Goal: Task Accomplishment & Management: Use online tool/utility

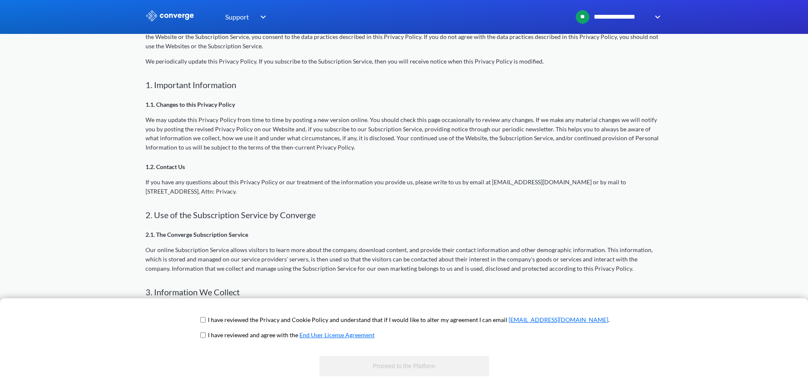
scroll to position [297, 0]
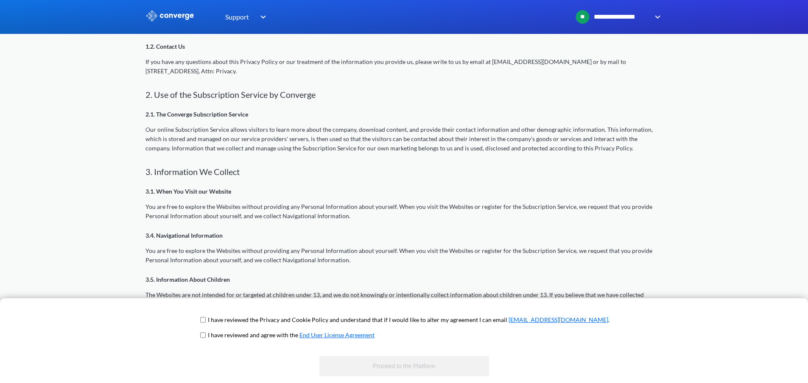
click at [206, 319] on input "checkbox" at bounding box center [203, 320] width 6 height 7
checkbox input "true"
click at [206, 334] on input "checkbox" at bounding box center [203, 335] width 6 height 7
checkbox input "true"
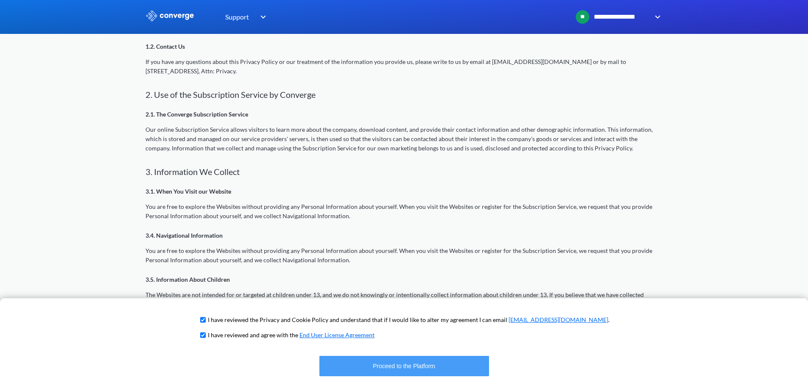
click at [432, 369] on button "Proceed to the Platform" at bounding box center [404, 366] width 170 height 20
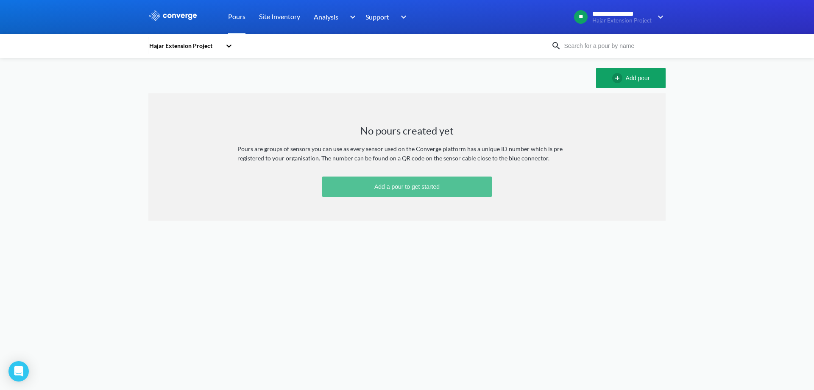
click at [408, 191] on button "Add a pour to get started" at bounding box center [407, 186] width 170 height 20
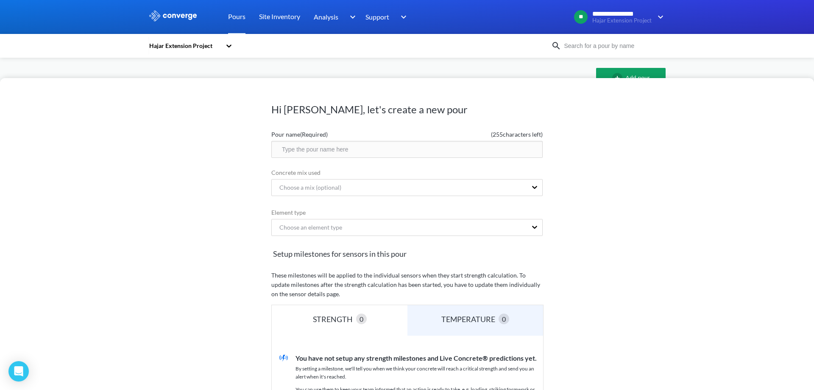
click at [329, 148] on input "text" at bounding box center [406, 149] width 271 height 17
type input "[PERSON_NAME]"
click at [327, 187] on div "Choose a mix (optional)" at bounding box center [307, 187] width 69 height 9
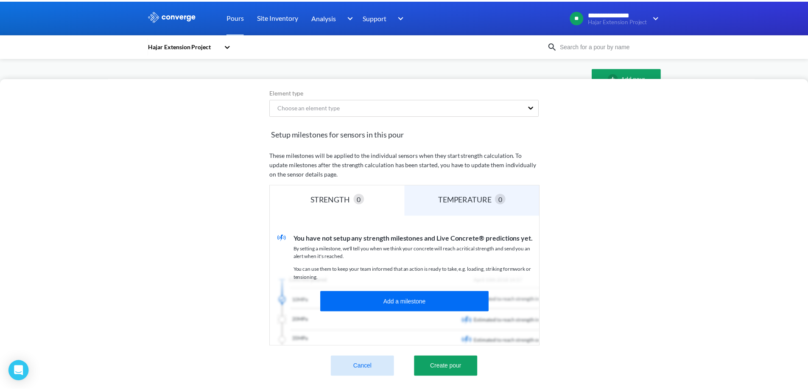
scroll to position [126, 0]
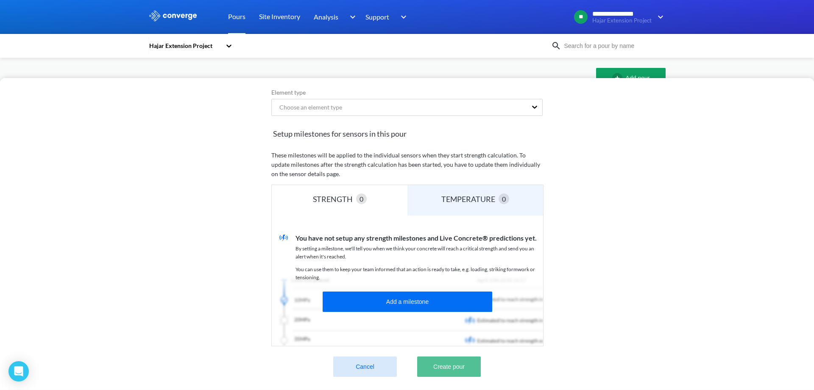
click at [427, 360] on button "Create pour" at bounding box center [449, 366] width 64 height 20
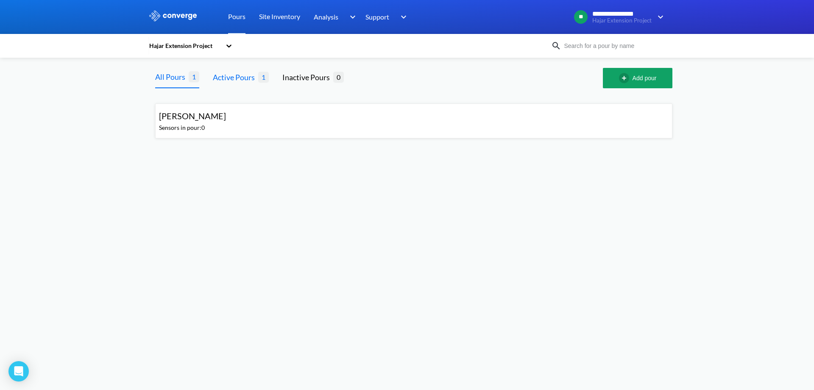
click at [237, 71] on div "Active Pours" at bounding box center [235, 77] width 45 height 12
click at [185, 79] on div "All Pours" at bounding box center [172, 77] width 34 height 12
click at [318, 76] on div "Inactive Pours" at bounding box center [307, 77] width 51 height 12
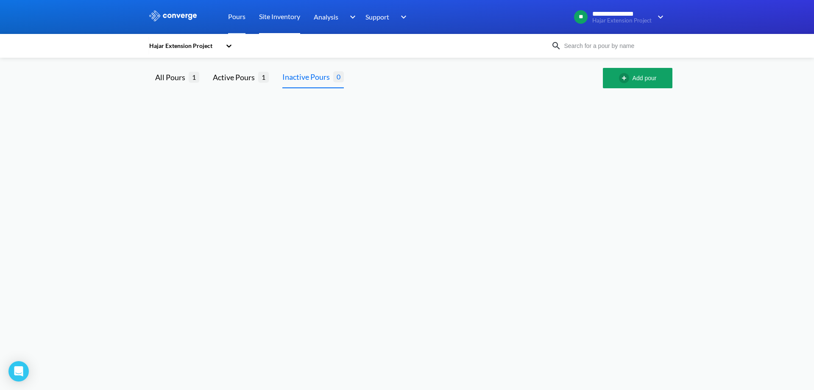
click at [280, 17] on link "Site Inventory" at bounding box center [279, 17] width 41 height 34
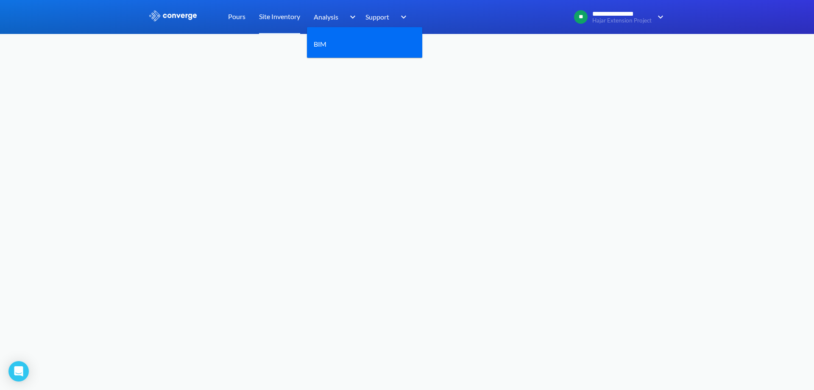
click at [325, 16] on span "Analysis" at bounding box center [326, 16] width 25 height 11
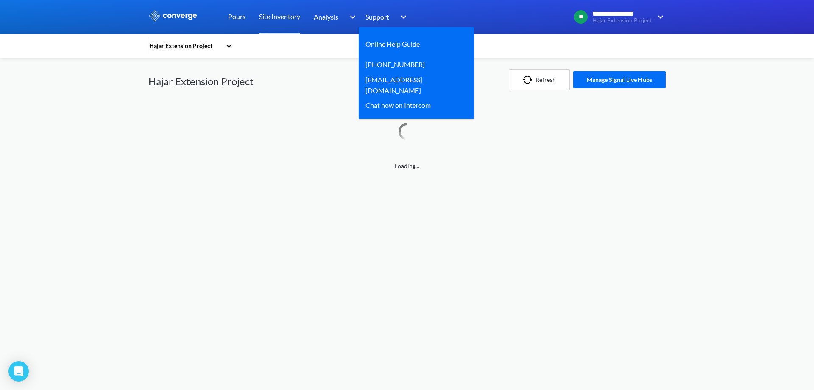
click at [381, 18] on span "Support" at bounding box center [378, 16] width 24 height 11
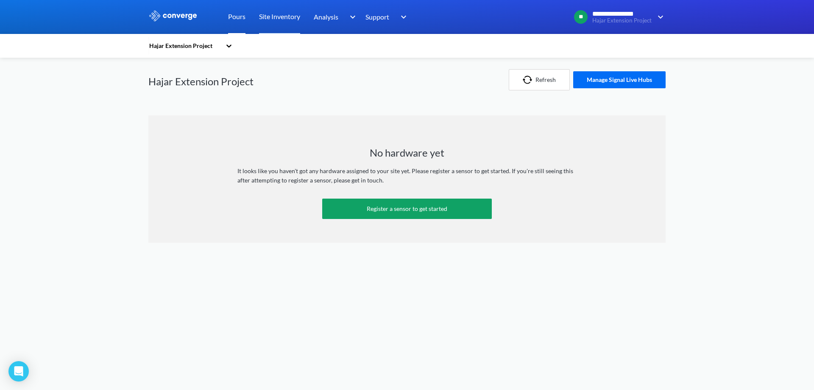
click at [239, 16] on link "Pours" at bounding box center [236, 17] width 17 height 34
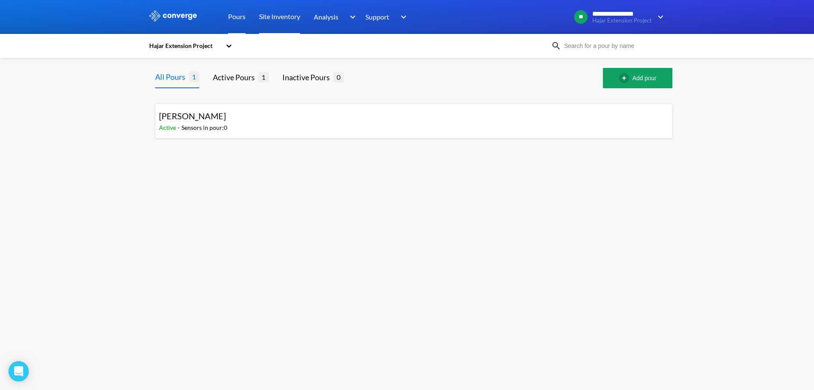
click at [268, 17] on link "Site Inventory" at bounding box center [279, 17] width 41 height 34
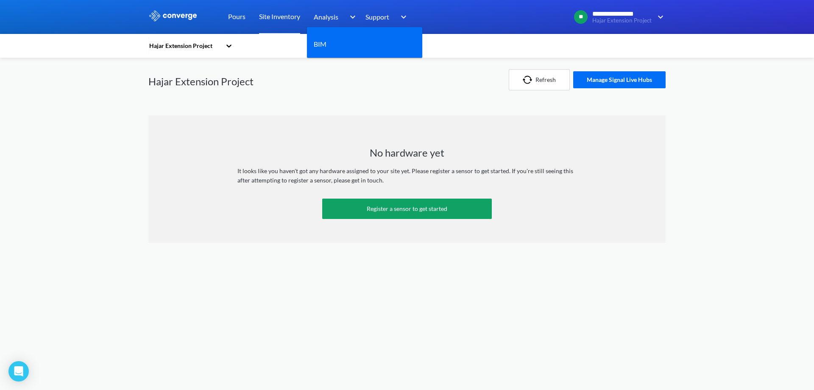
click at [332, 18] on span "Analysis" at bounding box center [326, 16] width 25 height 11
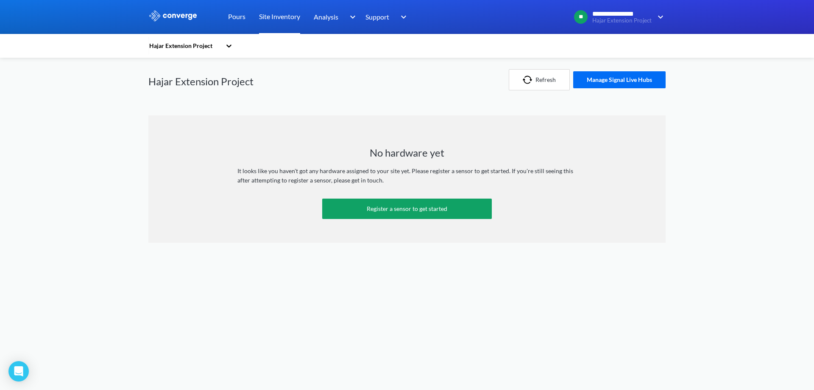
click at [279, 17] on link "Site Inventory" at bounding box center [279, 17] width 41 height 34
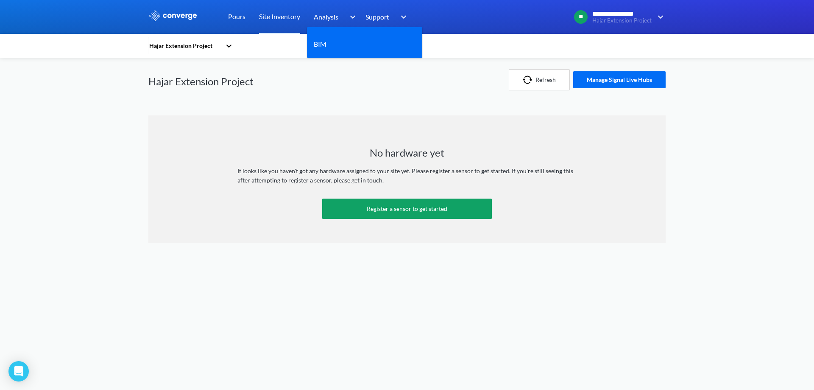
click at [329, 14] on span "Analysis" at bounding box center [326, 16] width 25 height 11
click at [322, 47] on link "BIM" at bounding box center [320, 44] width 13 height 11
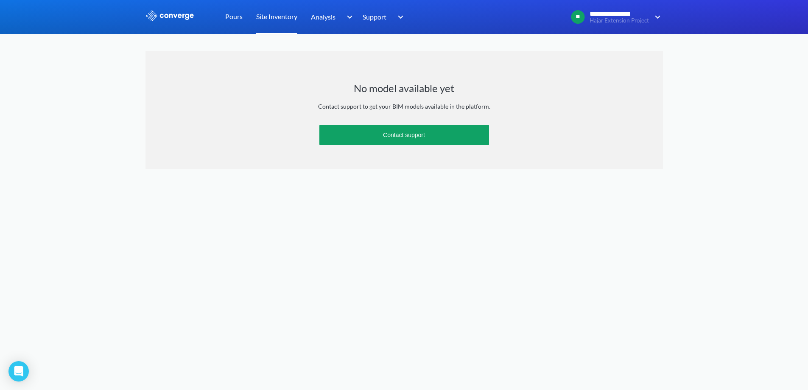
click at [274, 17] on link "Site Inventory" at bounding box center [276, 17] width 41 height 34
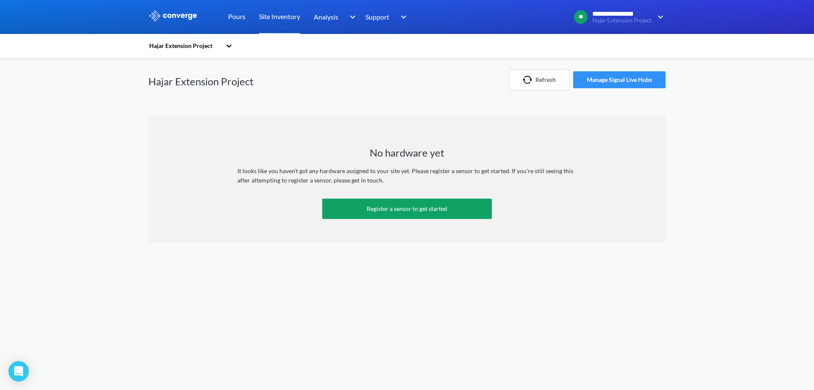
click at [640, 76] on button "Manage Signal Live Hubs" at bounding box center [619, 79] width 92 height 17
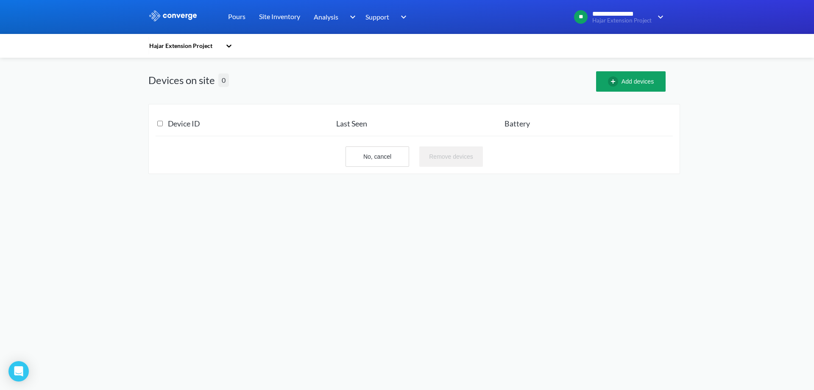
click at [162, 125] on all "checkbox" at bounding box center [160, 123] width 6 height 17
click at [162, 123] on all "checkbox" at bounding box center [160, 123] width 6 height 17
checkbox all "false"
click at [376, 124] on h3 "Last Seen" at bounding box center [420, 123] width 168 height 9
click at [242, 19] on link "Pours" at bounding box center [236, 17] width 17 height 34
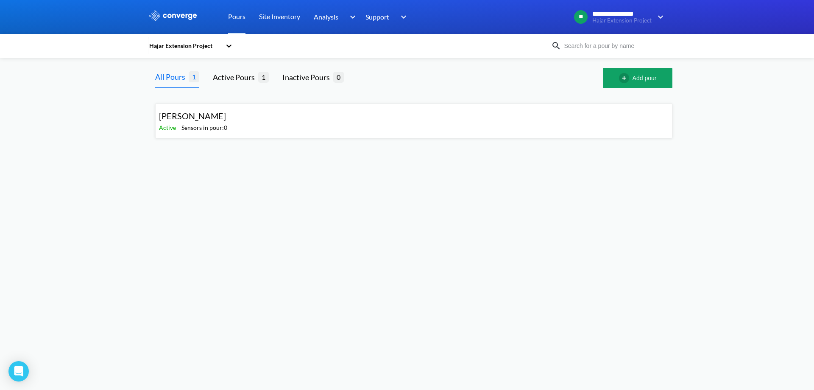
click at [282, 127] on div "[PERSON_NAME] Active - Sensors in pour: 0" at bounding box center [414, 120] width 510 height 27
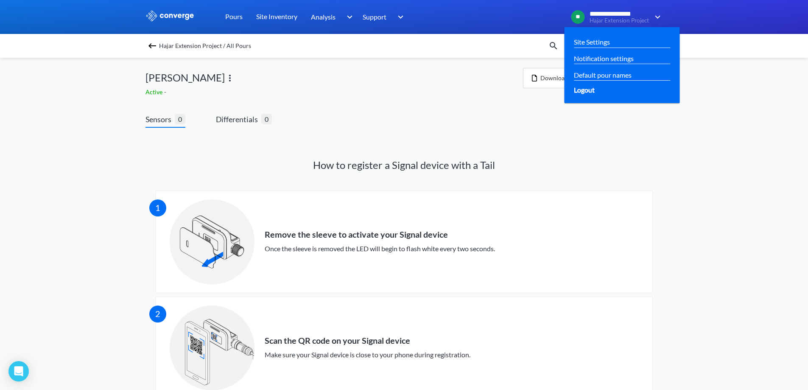
click at [588, 91] on span "Logout" at bounding box center [584, 89] width 21 height 11
